Goal: Find specific page/section: Find specific page/section

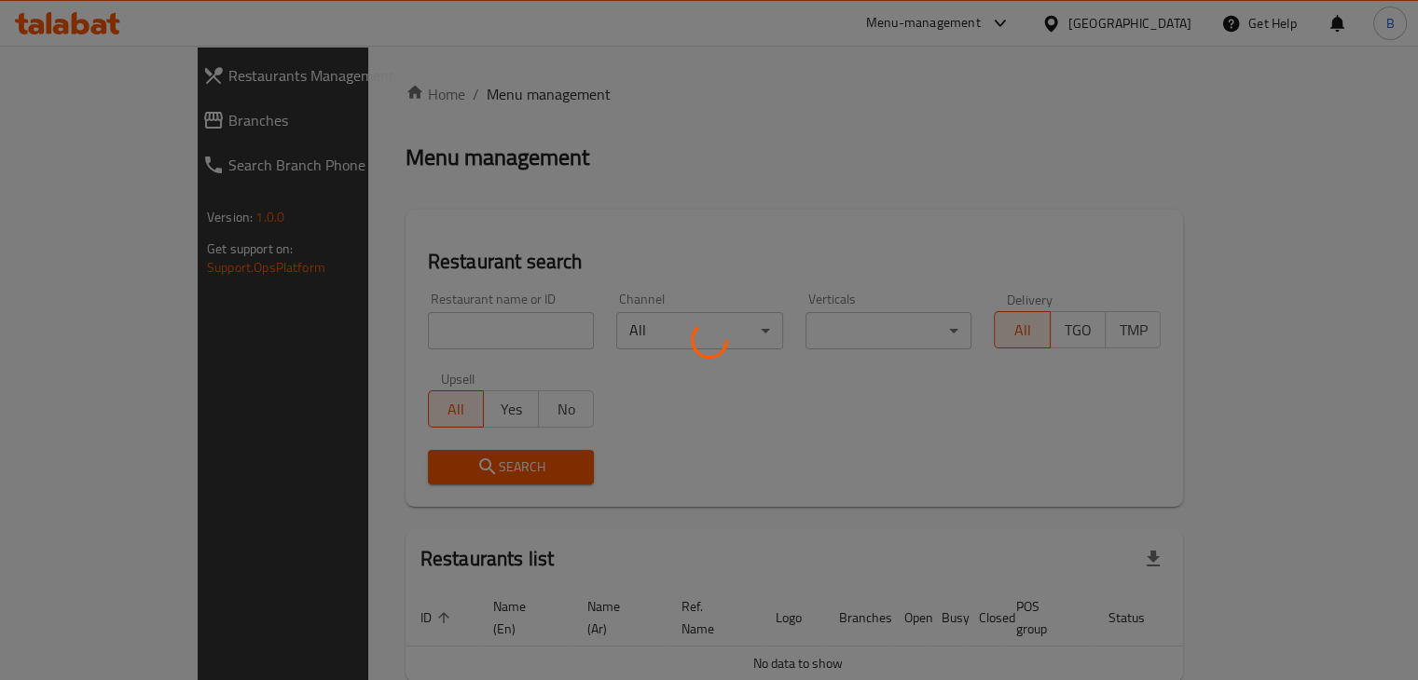
click at [473, 333] on div at bounding box center [709, 340] width 1418 height 680
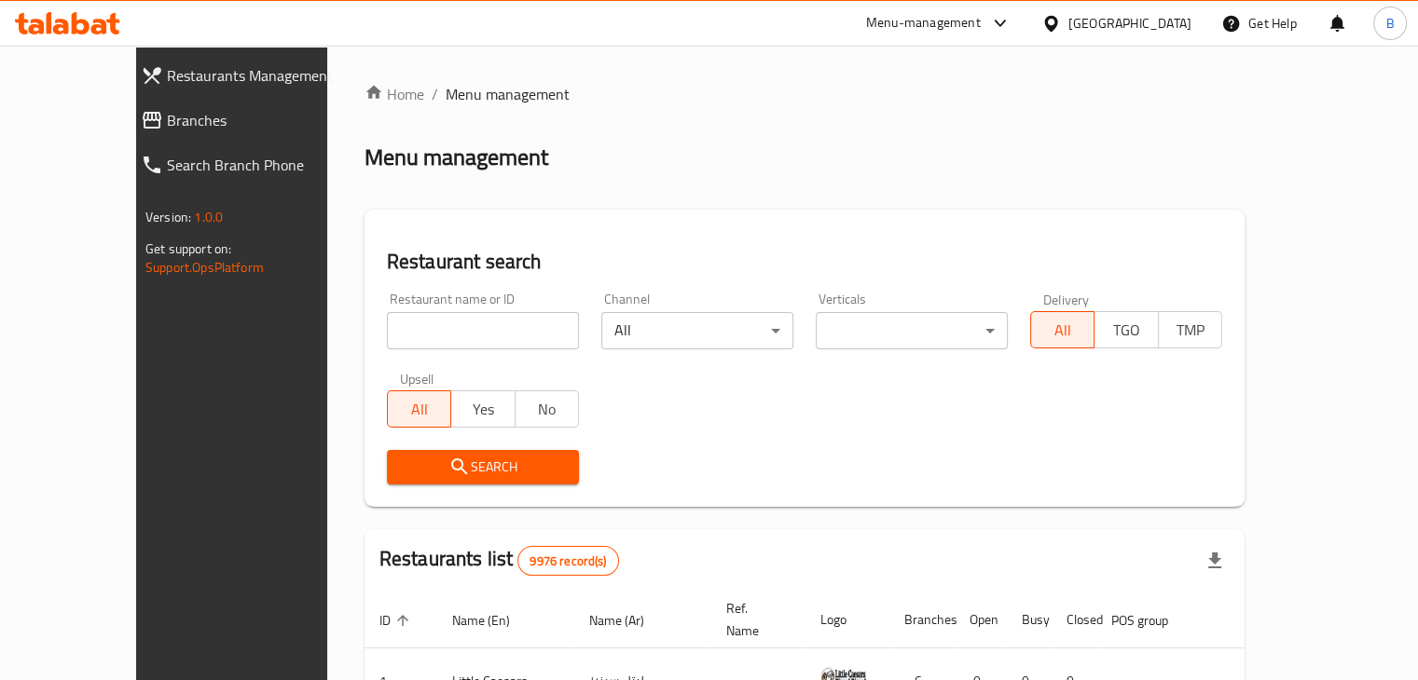
click at [476, 326] on div at bounding box center [709, 340] width 1418 height 680
click at [476, 326] on input "search" at bounding box center [483, 330] width 192 height 37
type input "akiba"
click button "Search" at bounding box center [483, 467] width 192 height 34
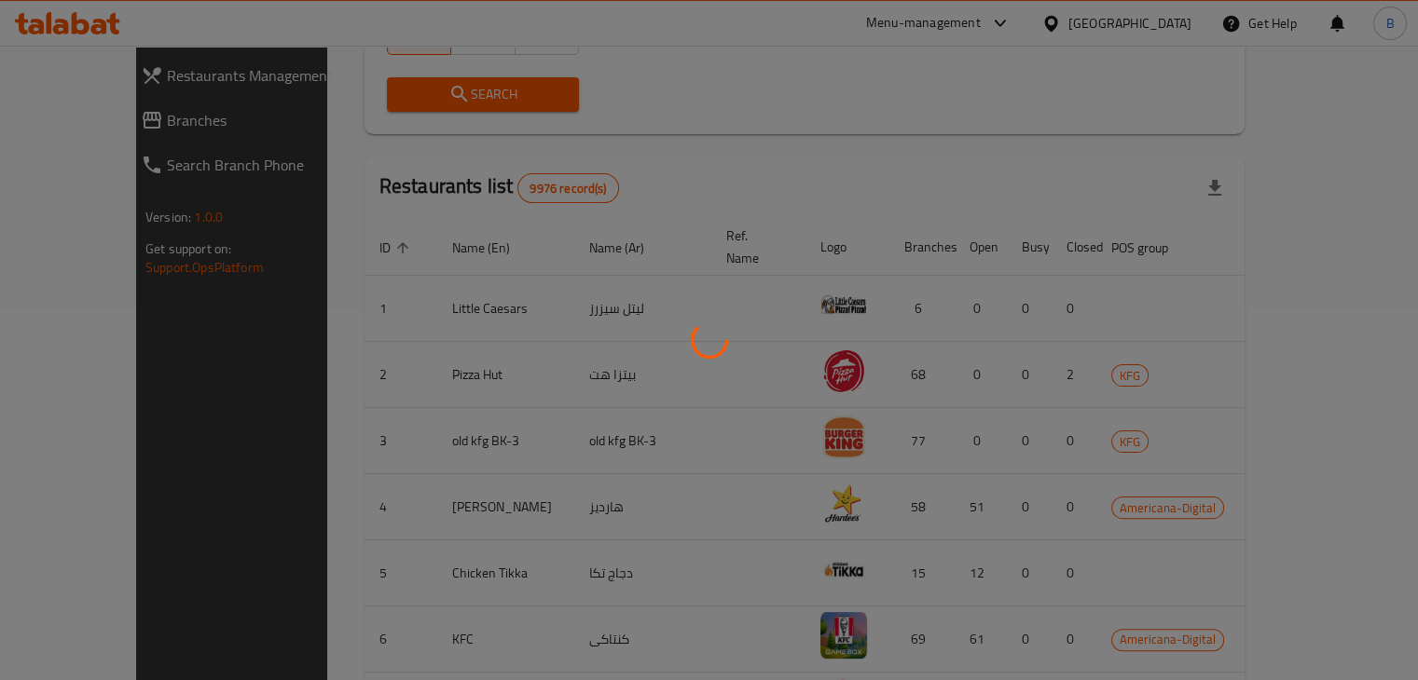
scroll to position [114, 0]
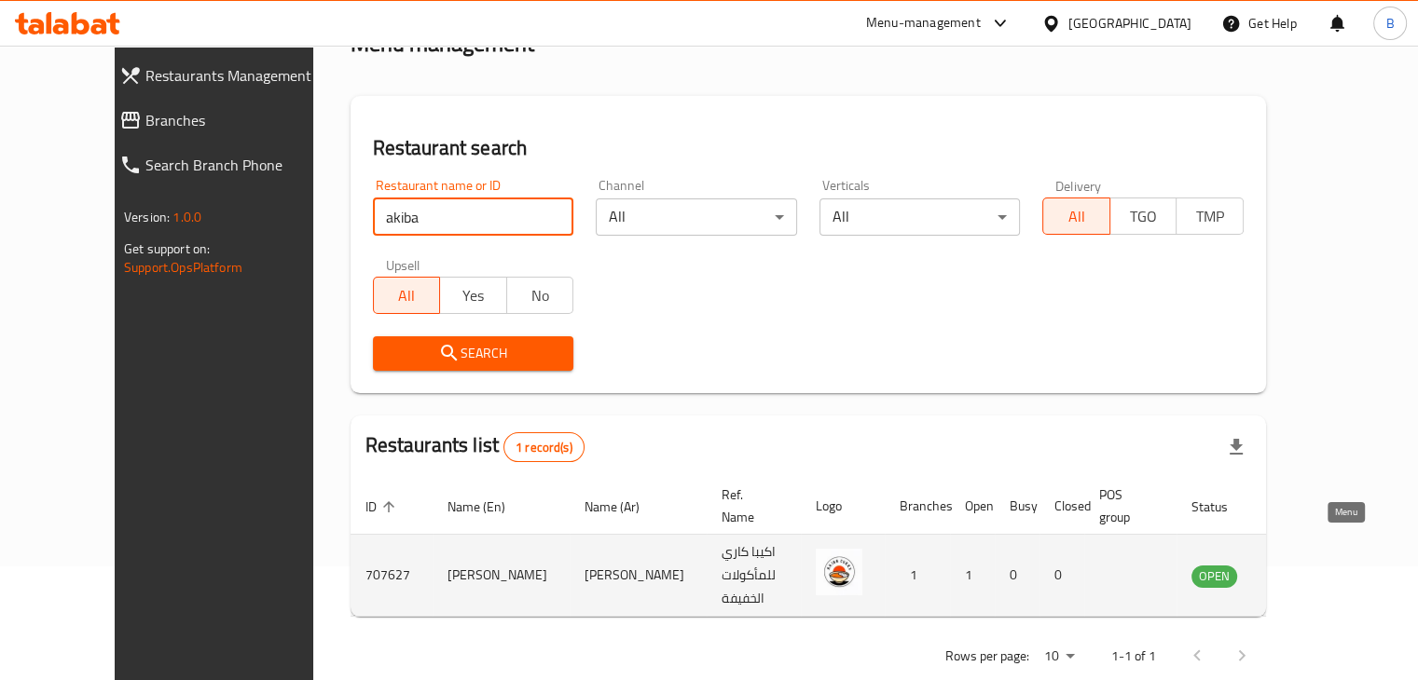
click at [1310, 569] on icon "enhanced table" at bounding box center [1300, 577] width 21 height 16
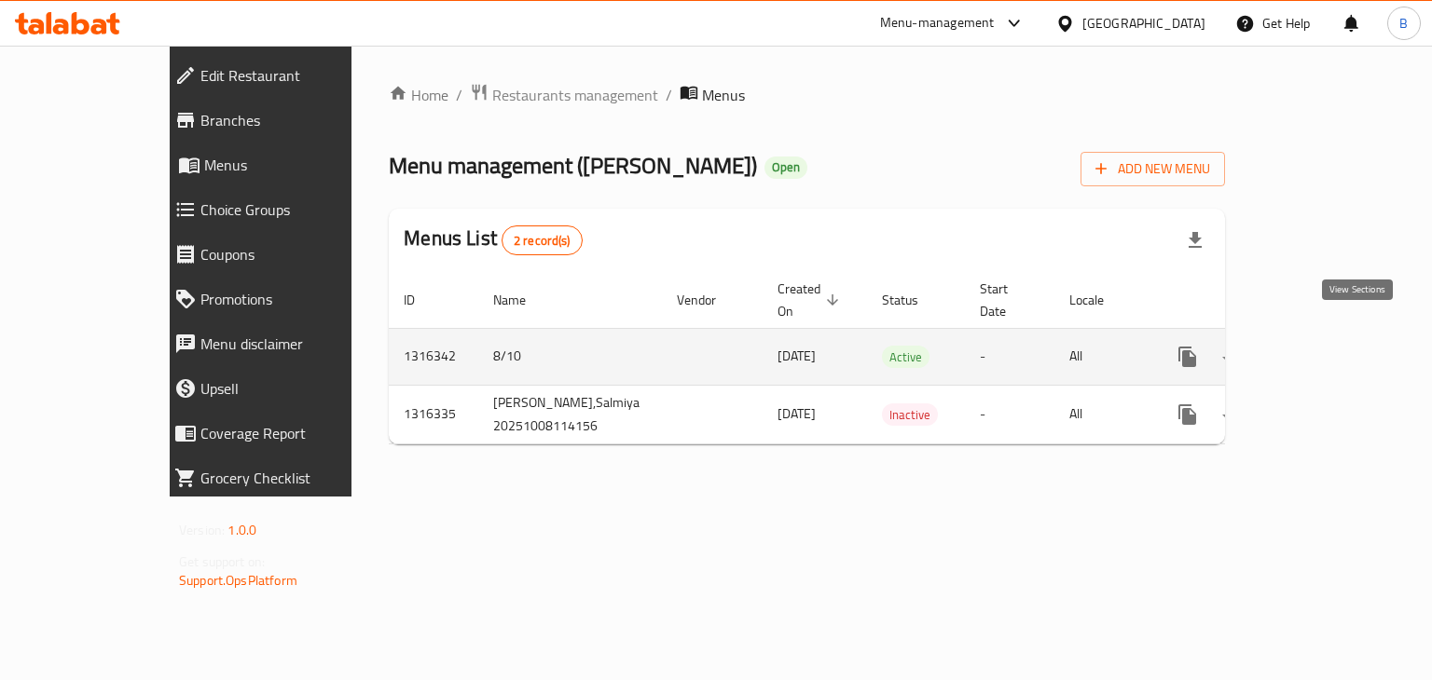
click at [1338, 335] on link "enhanced table" at bounding box center [1321, 357] width 45 height 45
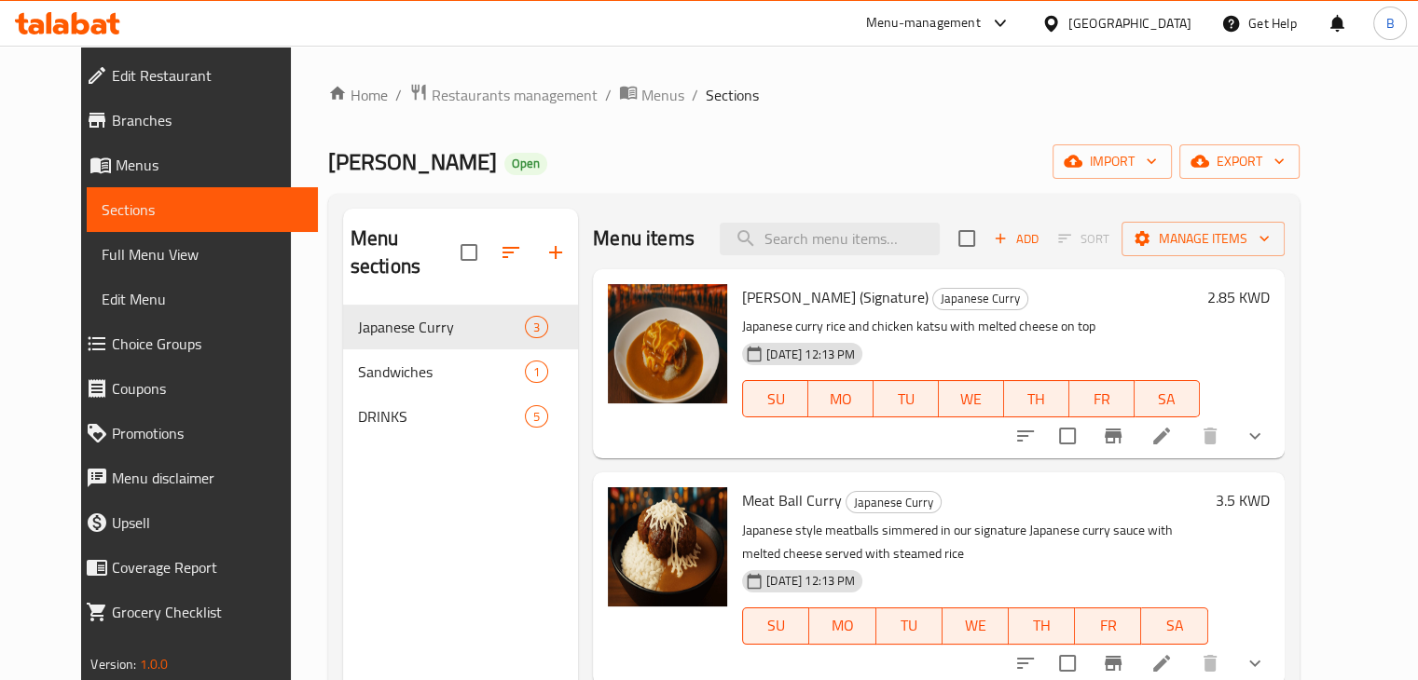
click at [978, 34] on div "Menu-management" at bounding box center [938, 23] width 175 height 45
click at [981, 25] on div "Menu-management" at bounding box center [923, 23] width 115 height 22
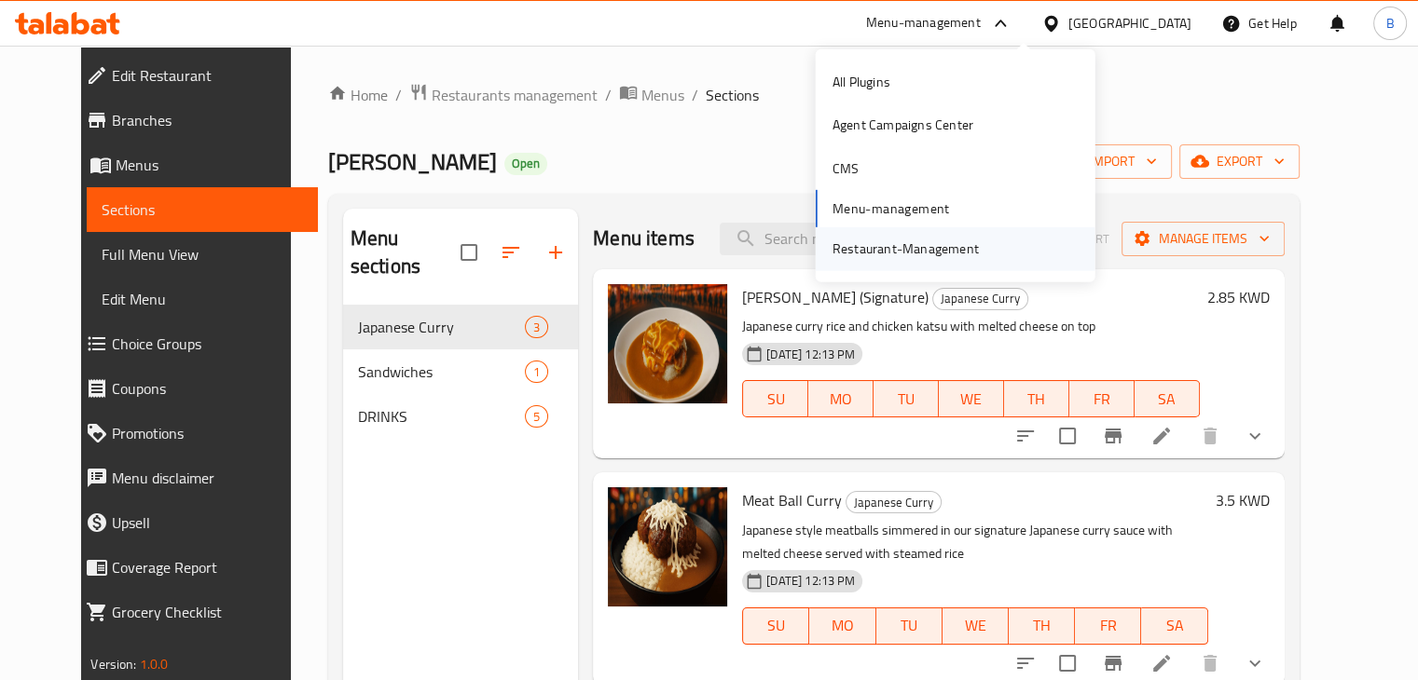
click at [940, 245] on div "Restaurant-Management" at bounding box center [905, 249] width 146 height 21
